Goal: Task Accomplishment & Management: Manage account settings

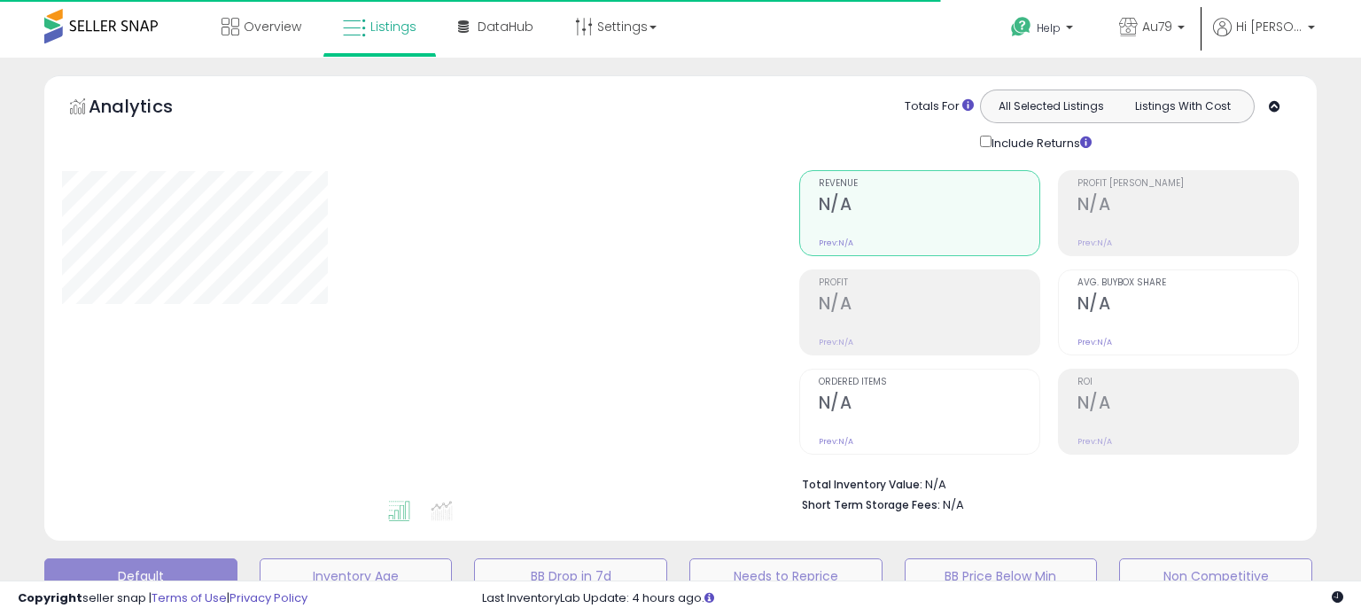
type input "**********"
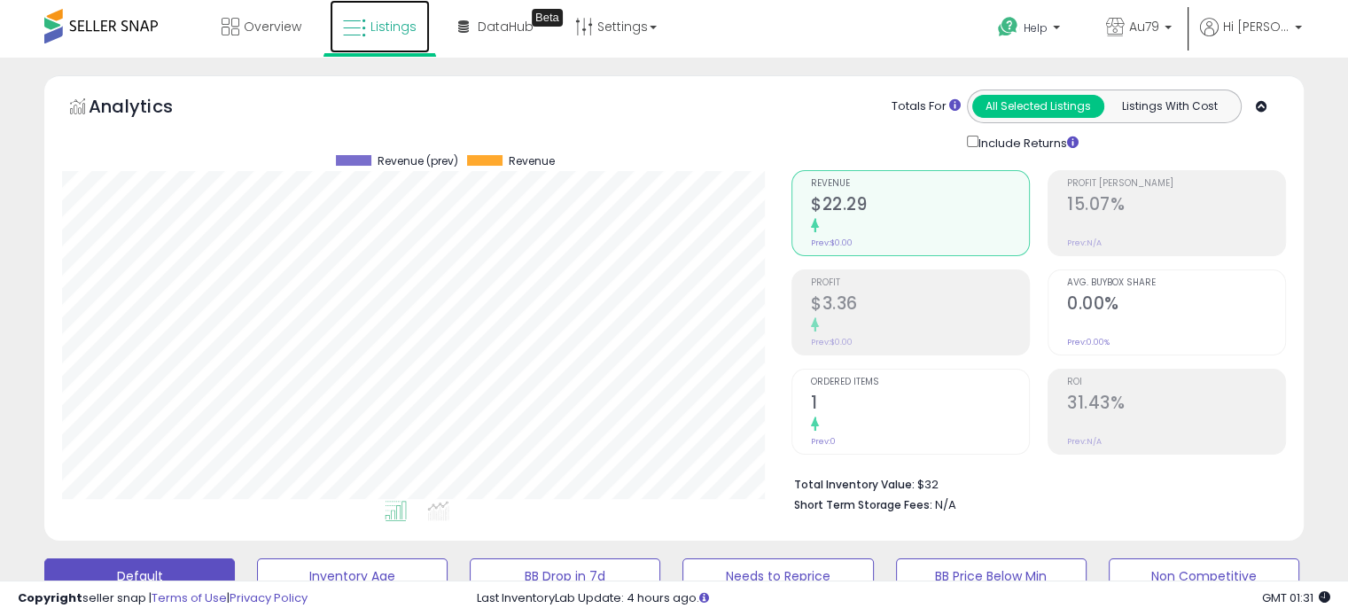
click at [369, 19] on link "Listings" at bounding box center [380, 26] width 100 height 53
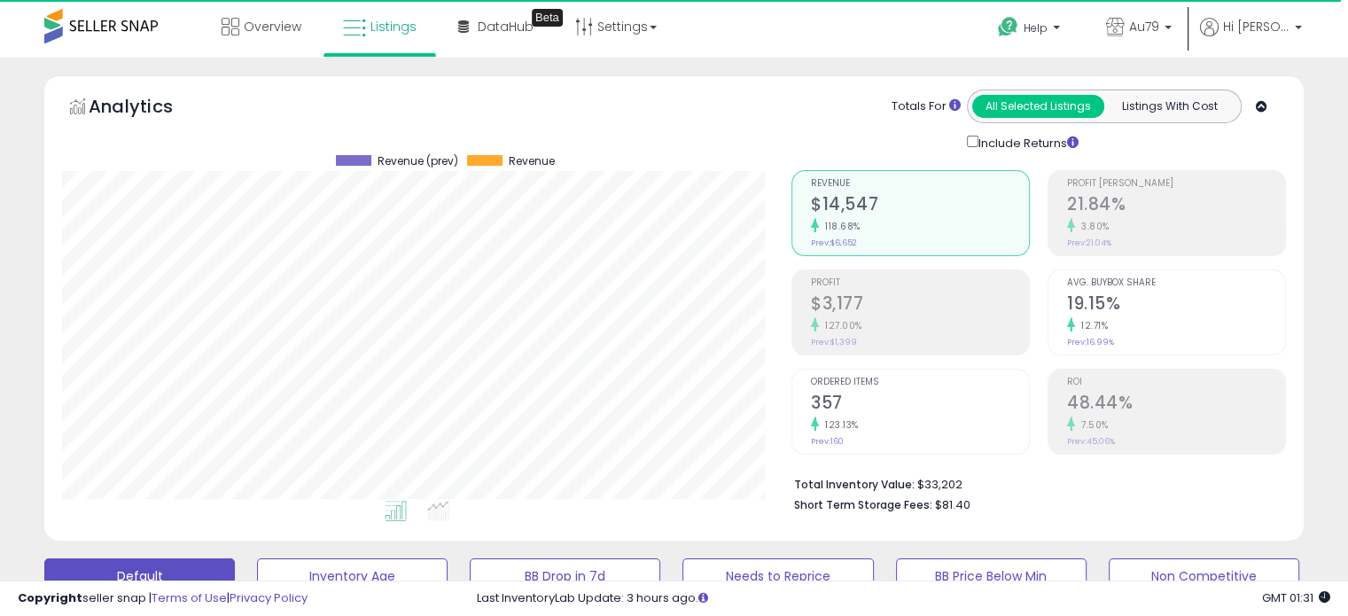
scroll to position [362, 729]
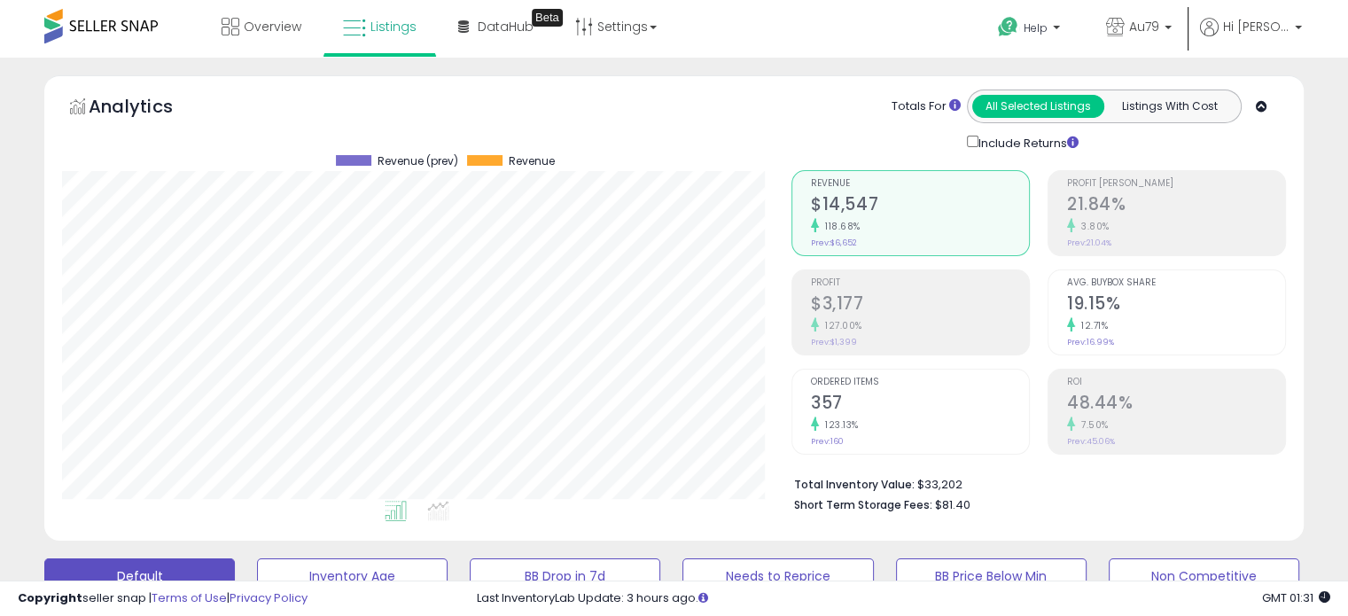
drag, startPoint x: 0, startPoint y: 0, endPoint x: 296, endPoint y: 102, distance: 313.1
click at [296, 102] on div "Analytics" at bounding box center [218, 111] width 305 height 43
click at [272, 12] on link "Overview" at bounding box center [261, 26] width 106 height 53
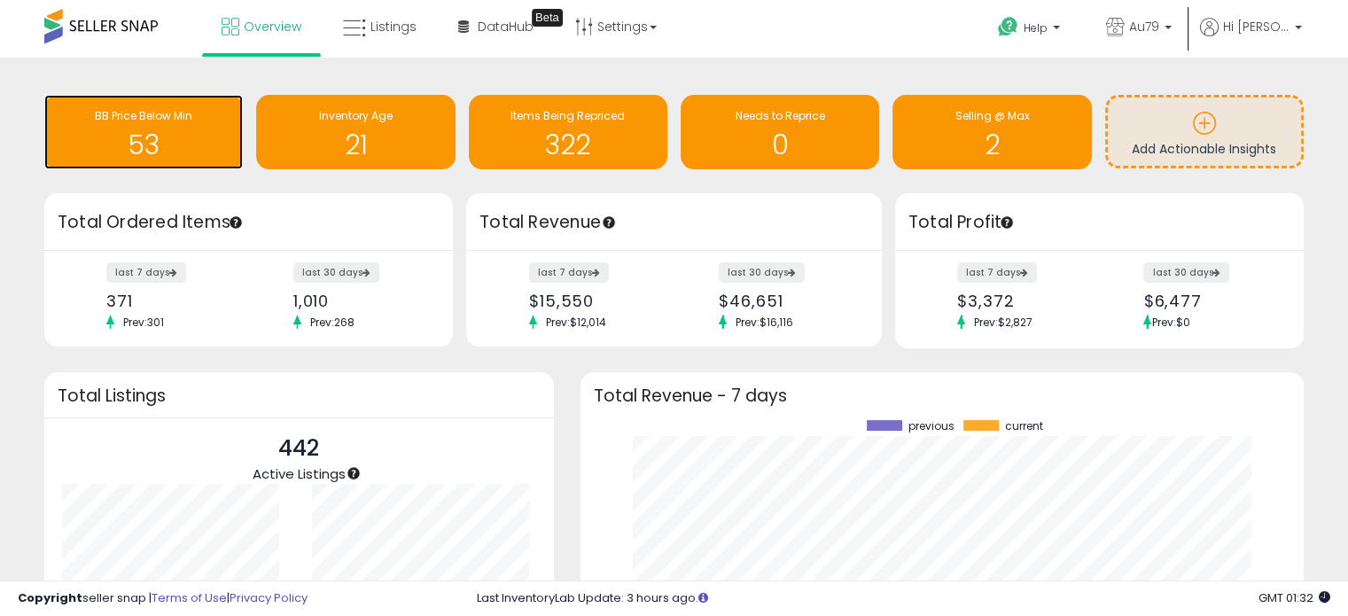
click at [134, 119] on span "BB Price Below Min" at bounding box center [143, 115] width 97 height 15
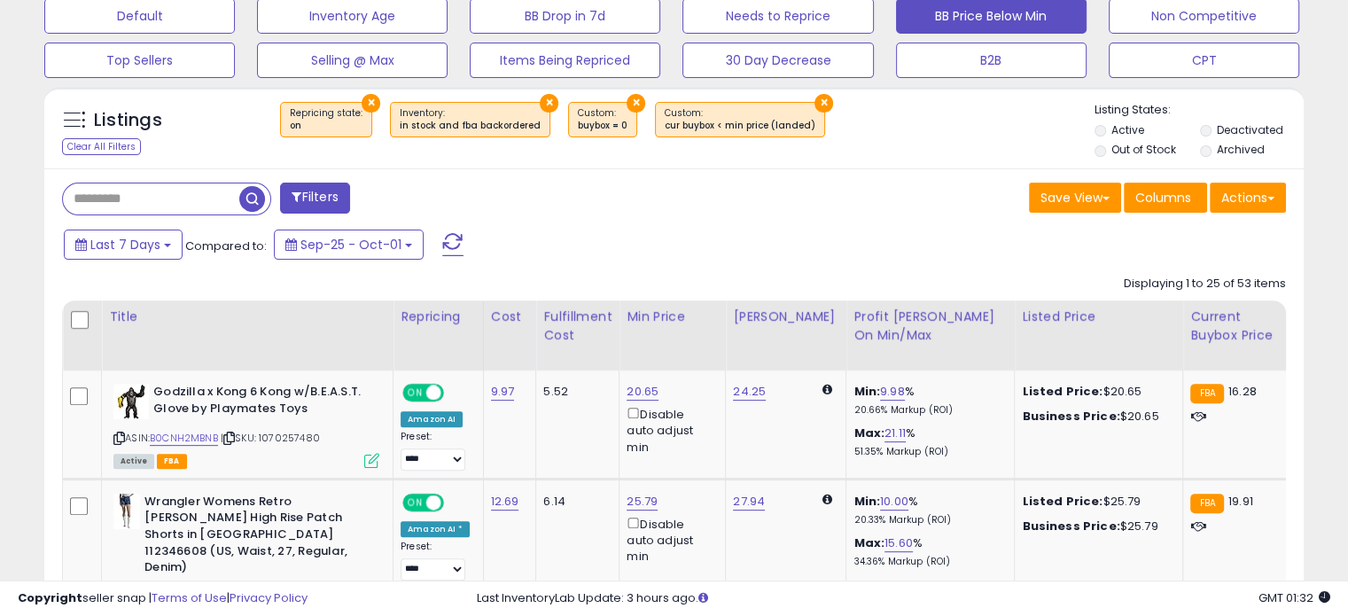
scroll to position [620, 0]
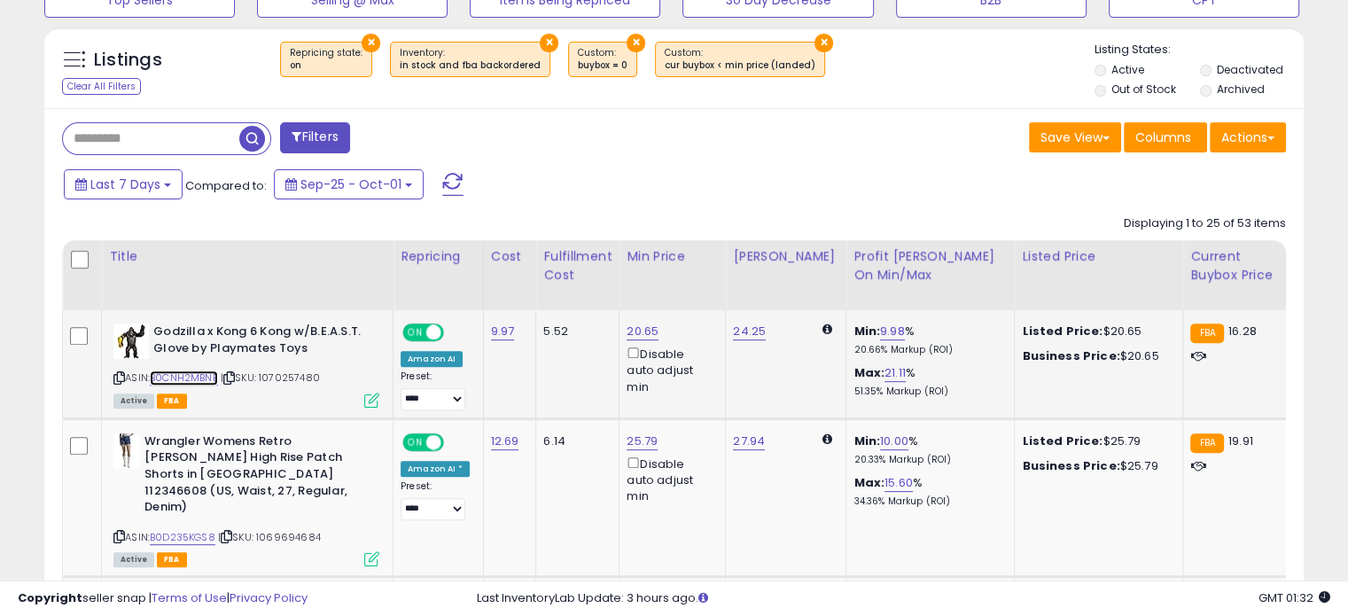
click at [188, 371] on link "B0CNH2MBNB" at bounding box center [184, 377] width 68 height 15
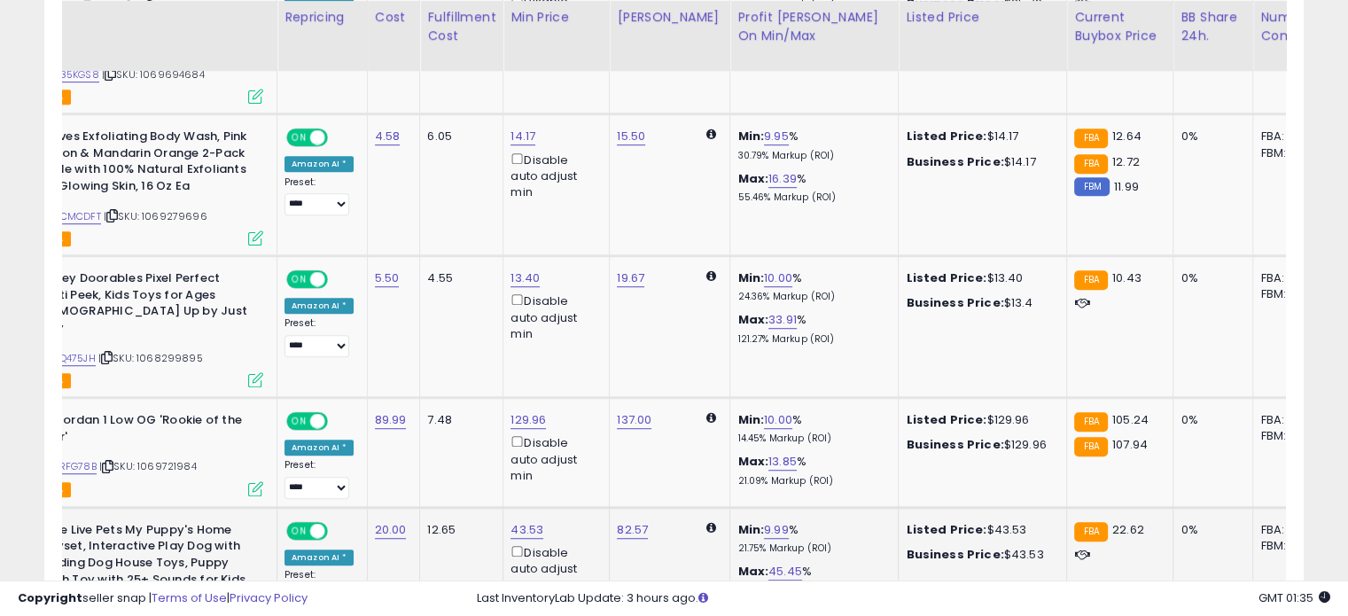
scroll to position [0, 121]
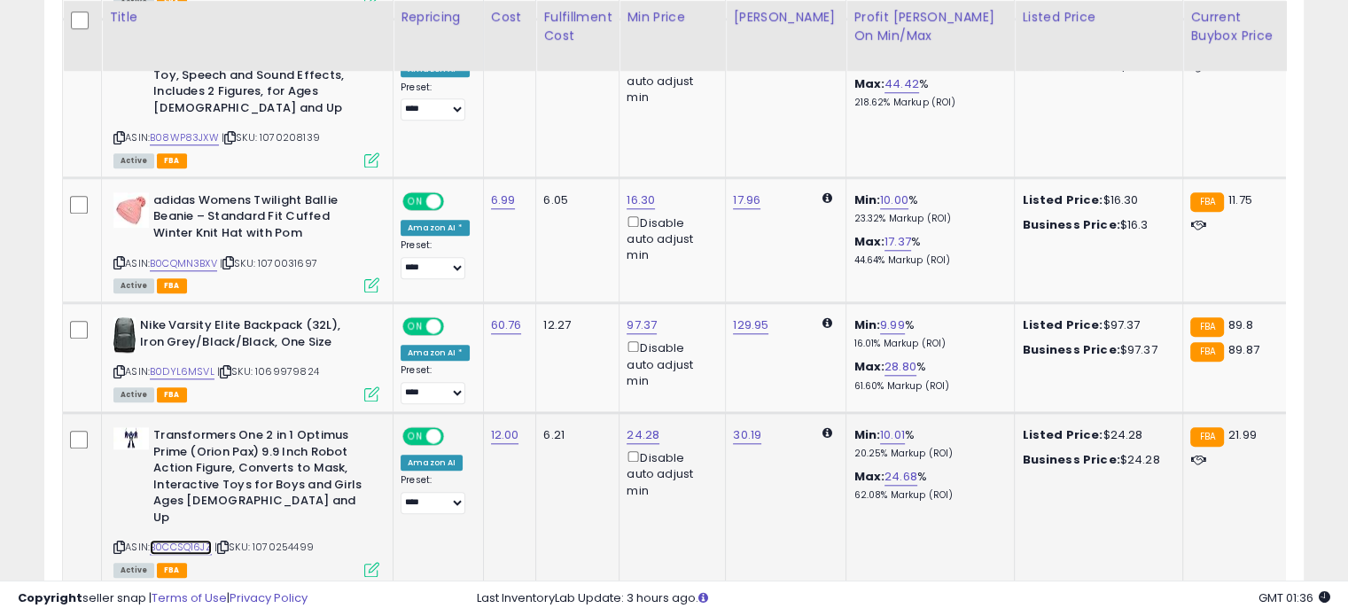
click at [186, 540] on link "B0CCSQ16JZ" at bounding box center [181, 547] width 62 height 15
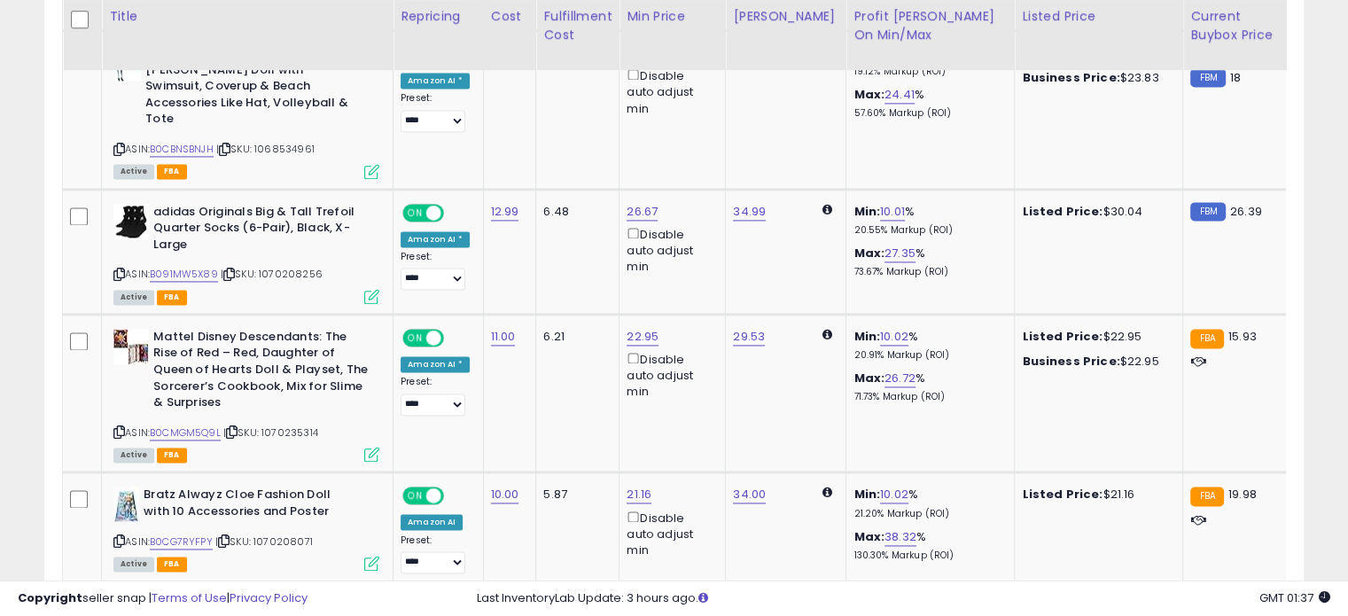
scroll to position [2520, 0]
click at [191, 426] on link "B0CMGM5Q9L" at bounding box center [185, 433] width 71 height 15
click at [175, 535] on link "B0CG7RYFPY" at bounding box center [181, 542] width 63 height 15
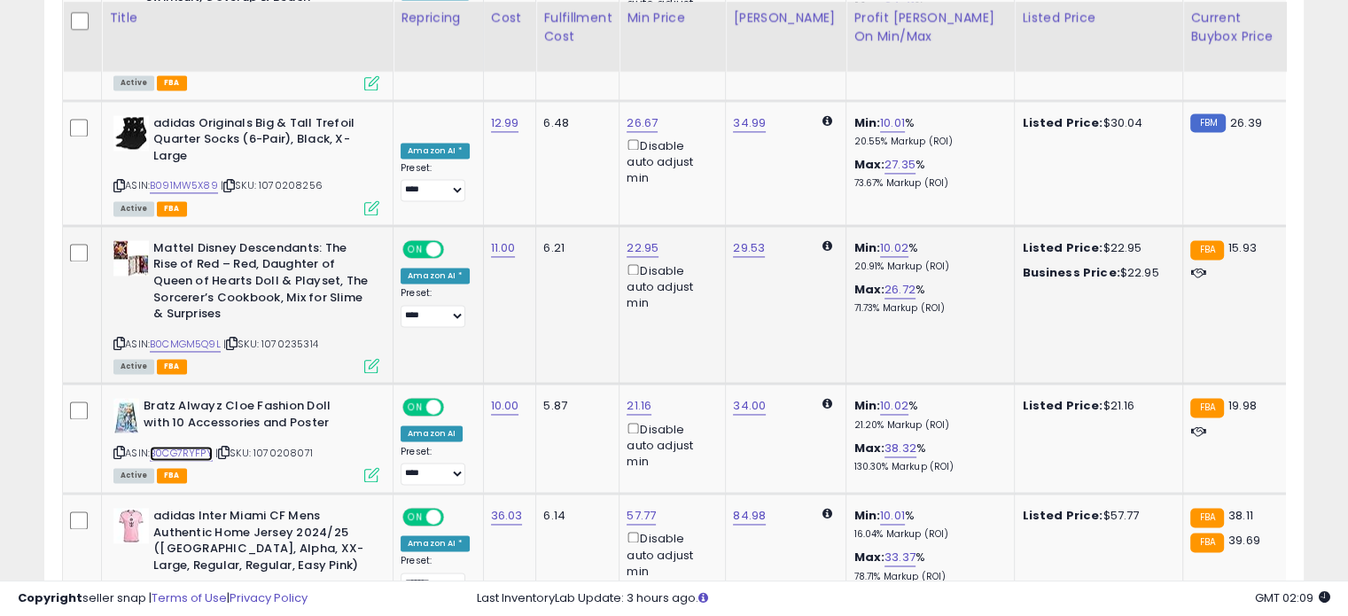
scroll to position [2632, 0]
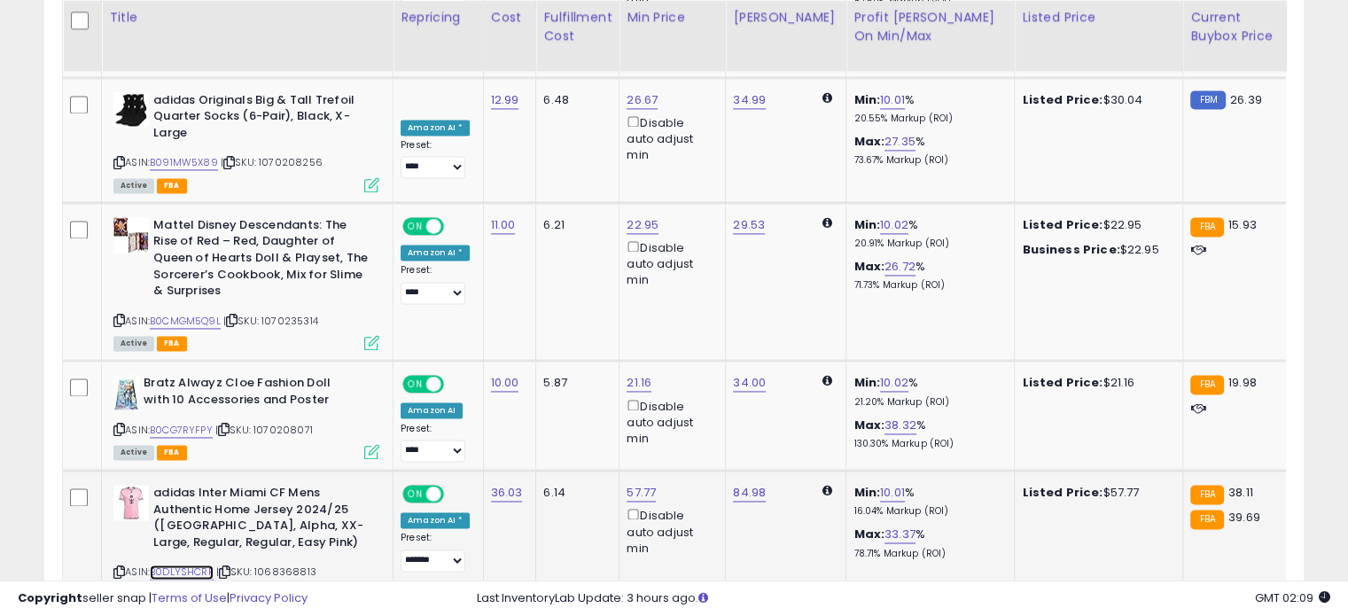
click at [181, 565] on link "B0DLYSHCRP" at bounding box center [182, 572] width 64 height 15
